Goal: Find contact information: Find contact information

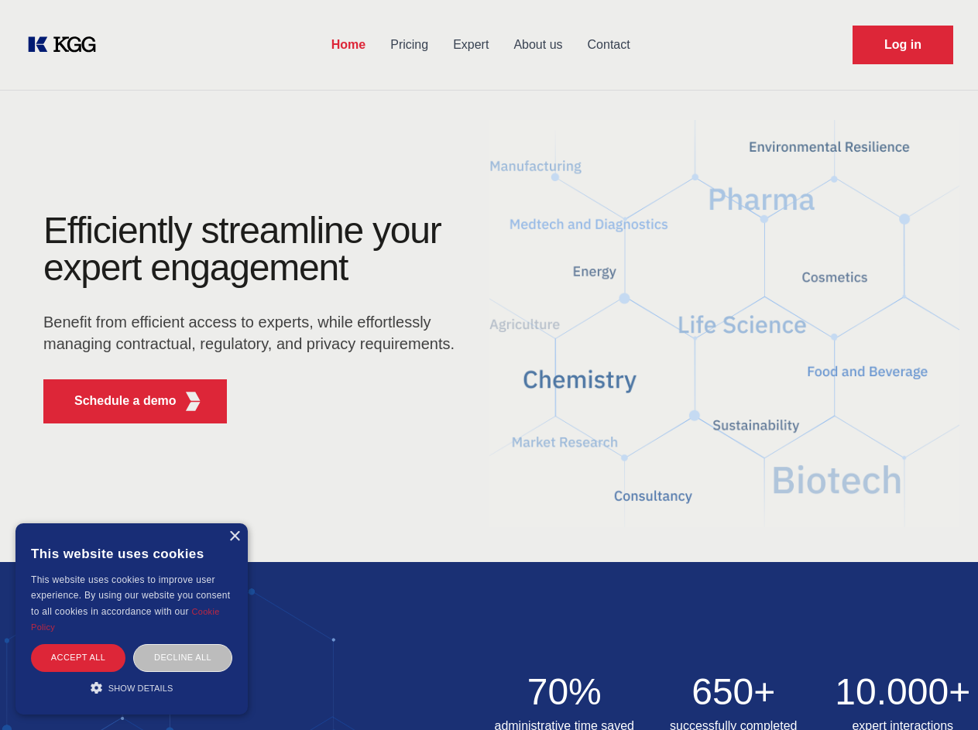
click at [488, 365] on div "Efficiently streamline your expert engagement Benefit from efficient access to …" at bounding box center [254, 324] width 471 height 224
click at [116, 401] on p "Schedule a demo" at bounding box center [125, 401] width 102 height 19
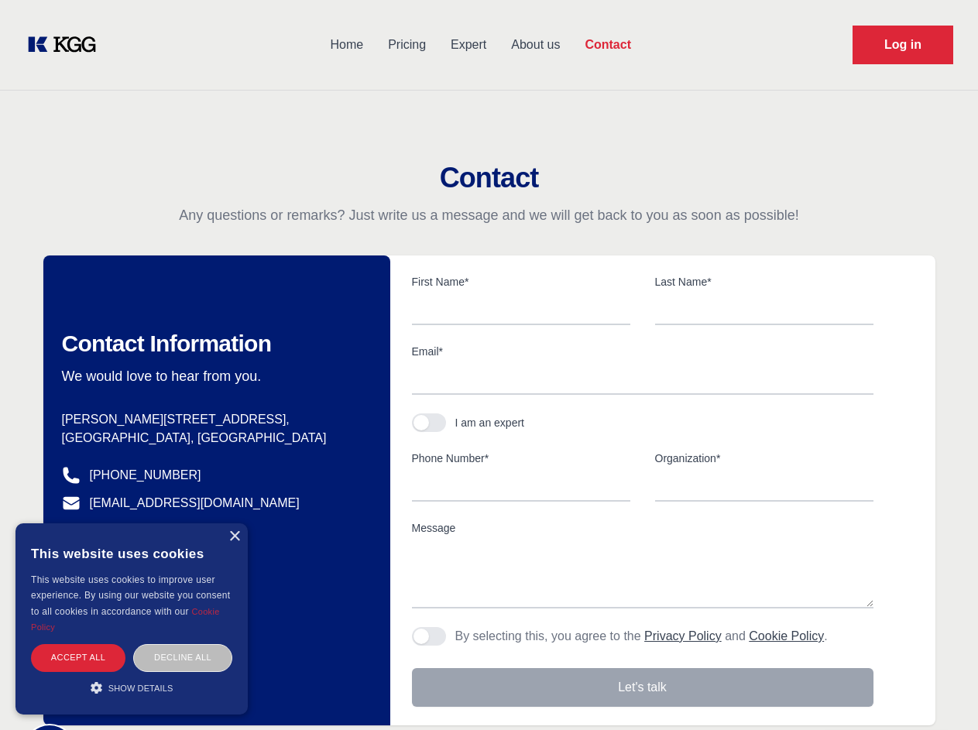
click at [234, 536] on div "× This website uses cookies This website uses cookies to improve user experienc…" at bounding box center [131, 618] width 232 height 191
click at [78, 657] on div "Accept all" at bounding box center [78, 657] width 94 height 27
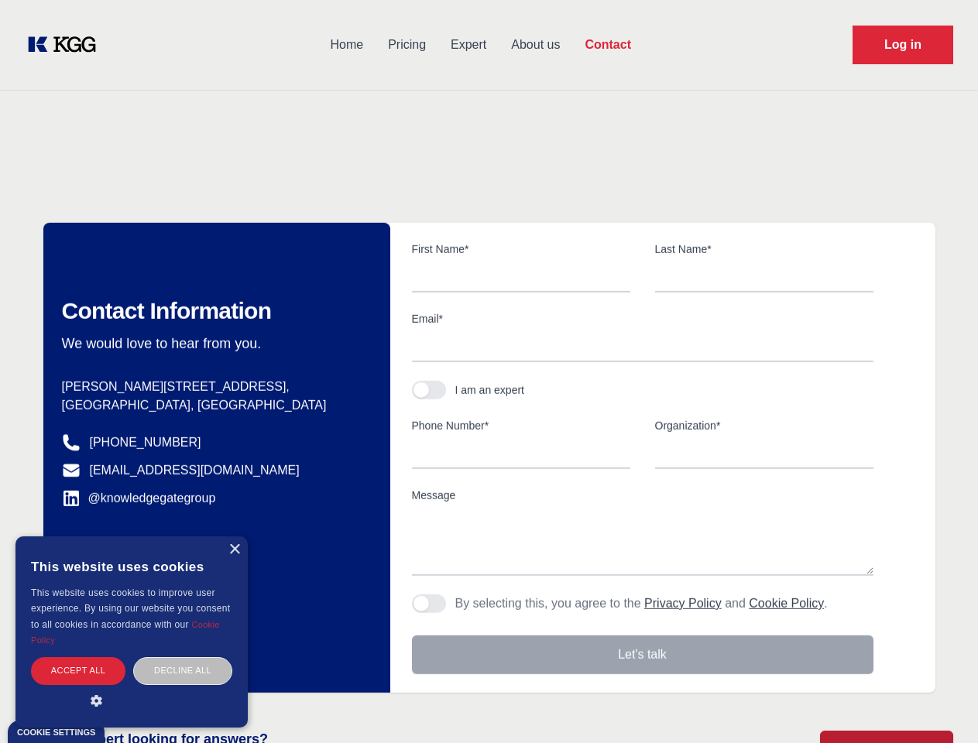
click at [183, 657] on div "Contact Information We would love to hear from you. Postal address [PERSON_NAME…" at bounding box center [216, 458] width 347 height 470
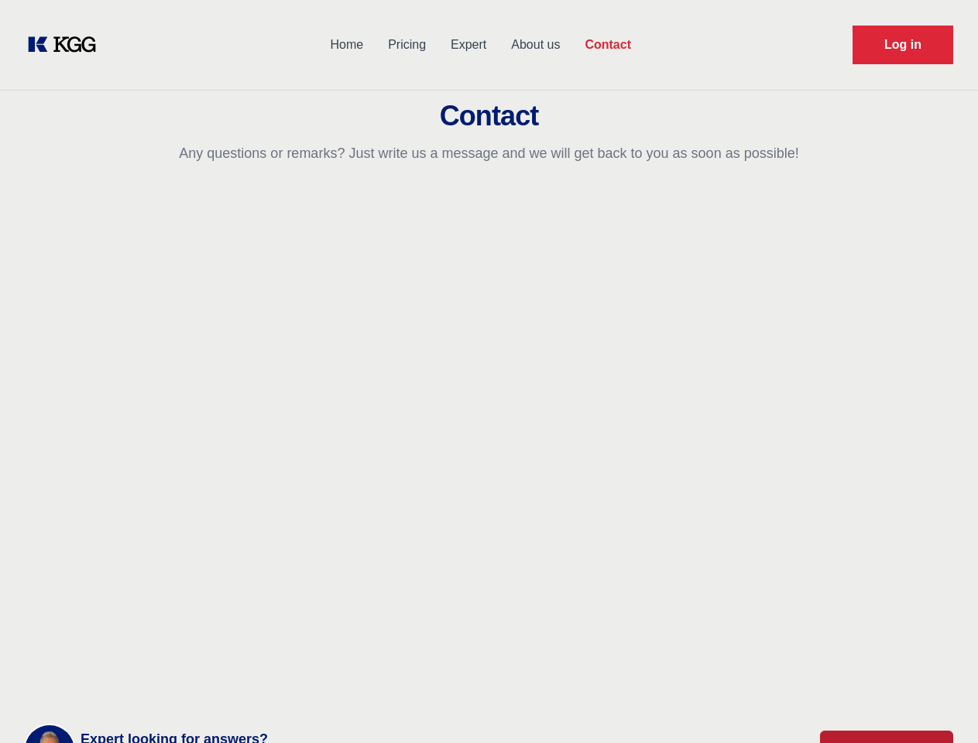
click at [132, 687] on main "Contact Any questions or remarks? Just write us a message and we will get back …" at bounding box center [489, 403] width 978 height 806
